Goal: Navigation & Orientation: Find specific page/section

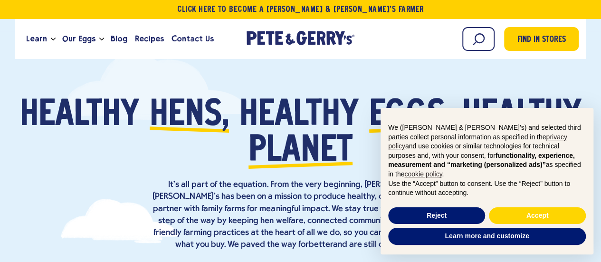
scroll to position [95, 0]
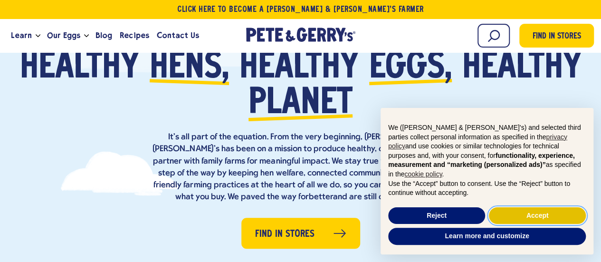
click at [532, 213] on button "Accept" at bounding box center [537, 215] width 97 height 17
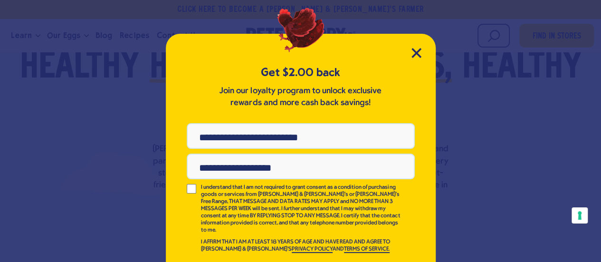
scroll to position [0, 0]
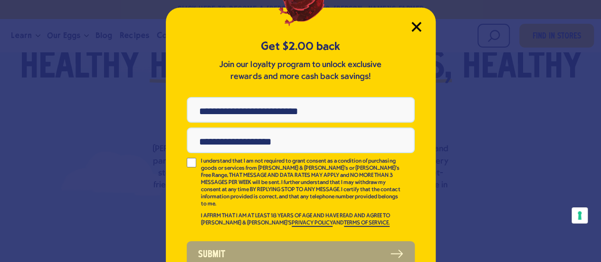
click at [414, 27] on icon "Close Modal" at bounding box center [416, 26] width 9 height 9
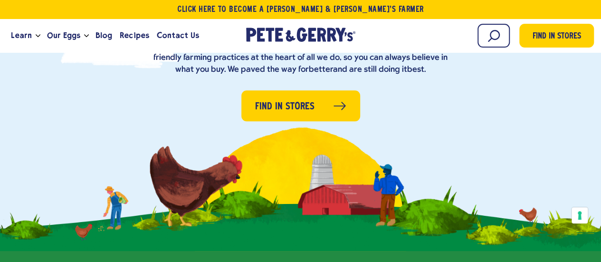
scroll to position [238, 0]
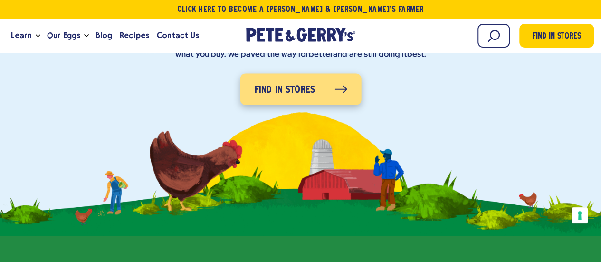
click at [298, 96] on span "Find in Stores" at bounding box center [284, 90] width 61 height 15
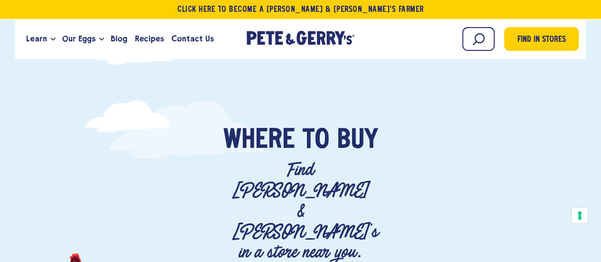
drag, startPoint x: 517, startPoint y: 0, endPoint x: 271, endPoint y: 91, distance: 262.5
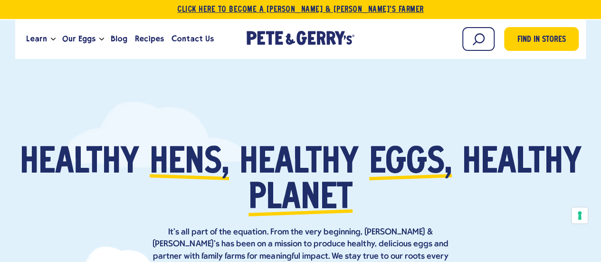
click at [277, 8] on link "Click Here To Become a [PERSON_NAME] & [PERSON_NAME]’s Farmer" at bounding box center [300, 9] width 601 height 19
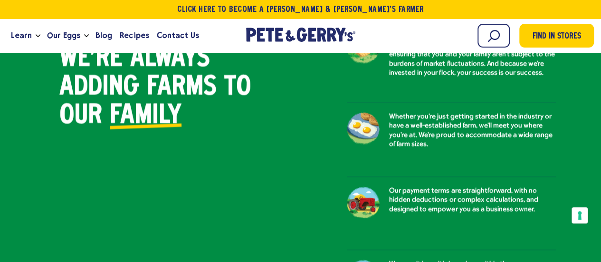
scroll to position [666, 0]
